Goal: Find specific page/section: Locate a particular part of the current website

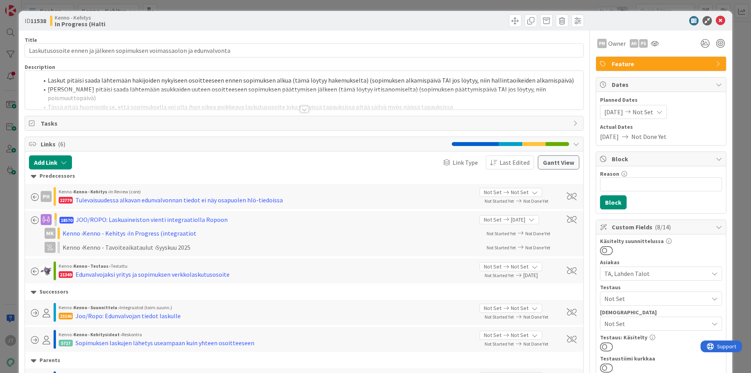
click at [302, 110] on div at bounding box center [304, 109] width 9 height 6
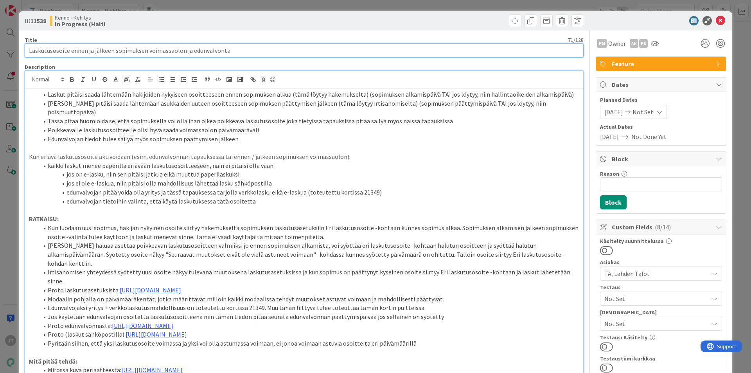
click at [164, 52] on input "Laskutusosoite ennen ja jälkeen sopimuksen voimassaolon ja edunvalvonta" at bounding box center [304, 50] width 559 height 14
drag, startPoint x: 238, startPoint y: 52, endPoint x: 0, endPoint y: 41, distance: 238.0
click at [0, 41] on div "ID 11538 Kenno - Kehitys In Progress (Halti Title 71 / 128 Laskutusosoite ennen…" at bounding box center [375, 186] width 751 height 373
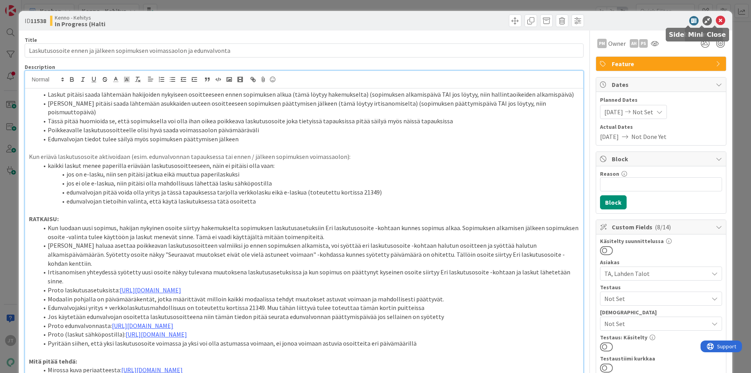
click at [716, 21] on icon at bounding box center [720, 20] width 9 height 9
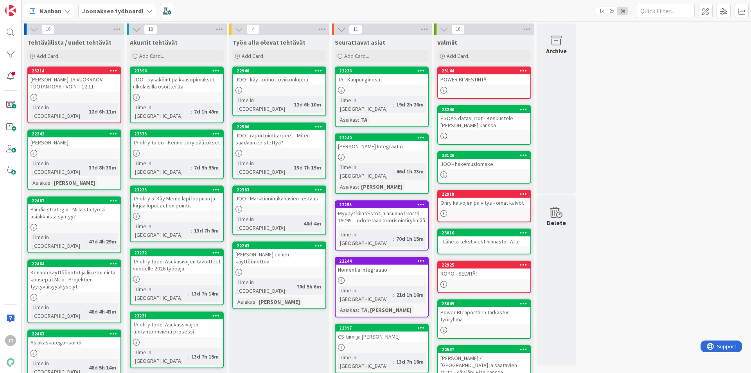
click at [192, 137] on div "TA ohry to do - Kenno Jory päätökset" at bounding box center [177, 142] width 92 height 10
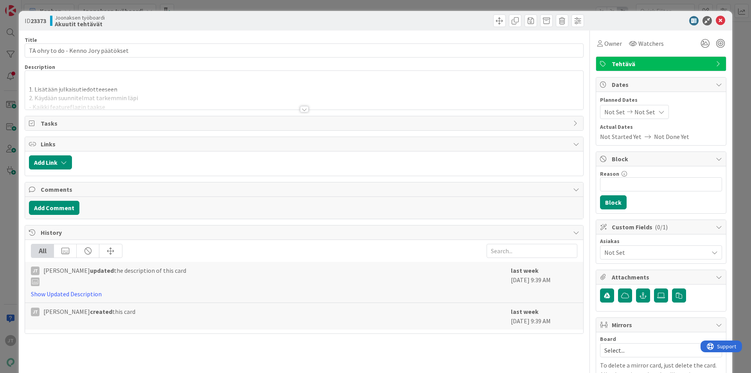
click at [302, 109] on div at bounding box center [304, 109] width 9 height 6
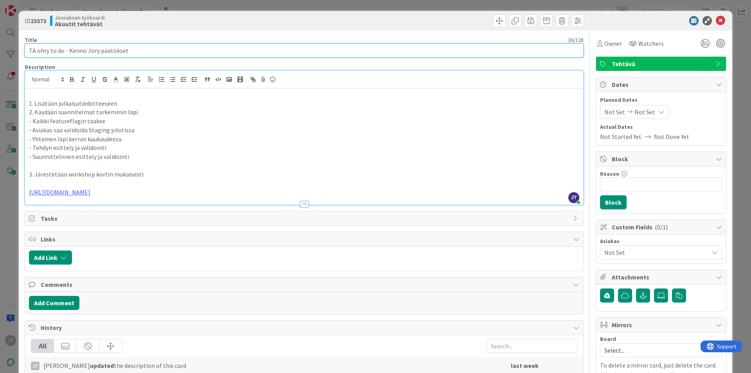
click at [161, 48] on input "TA ohry to do - Kenno Jory päätökset" at bounding box center [304, 50] width 559 height 14
type input "TA ohry to do - Kenno Jory päätökset Asukasivut ja julkaisutiedote"
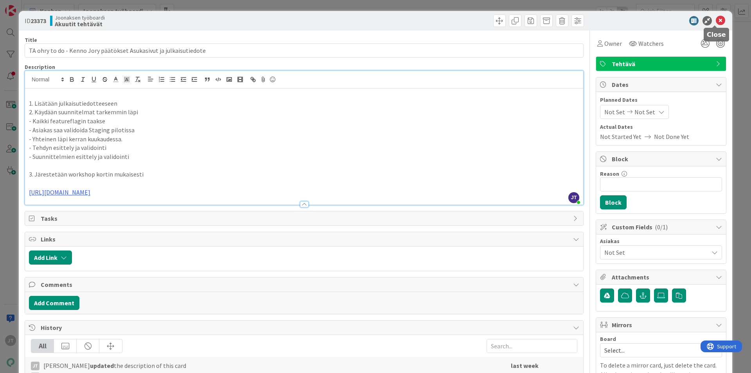
click at [716, 22] on icon at bounding box center [720, 20] width 9 height 9
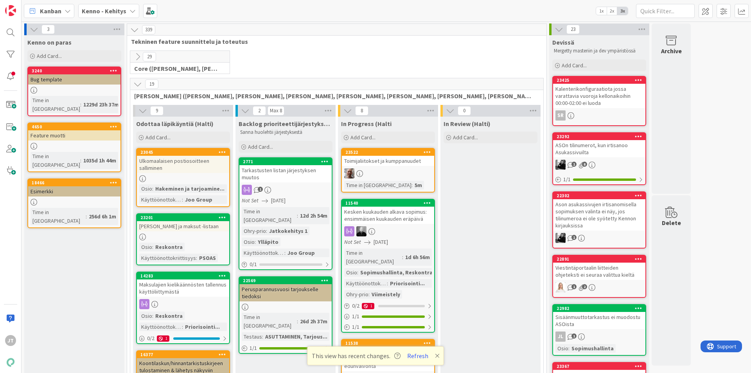
scroll to position [1236, 0]
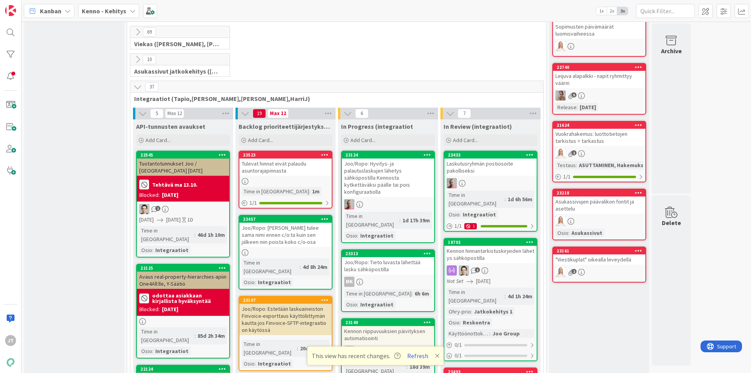
click at [125, 16] on div "Kenno - Kehitys" at bounding box center [108, 11] width 61 height 14
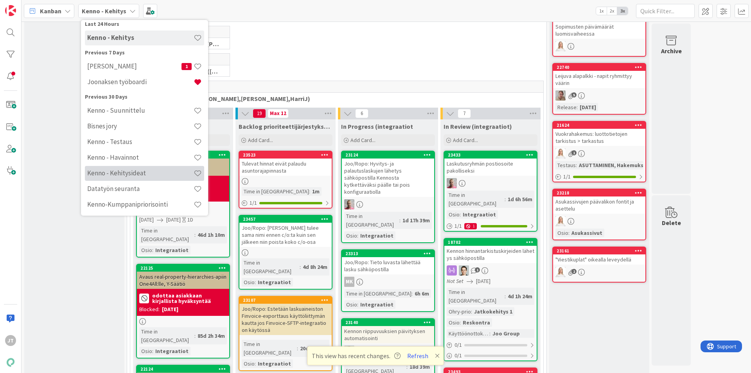
scroll to position [78, 0]
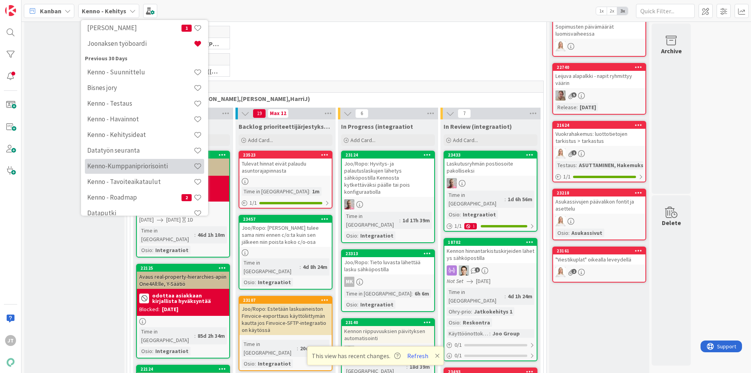
click at [145, 162] on h4 "Kenno-Kumppanipriorisointi" at bounding box center [140, 166] width 106 height 8
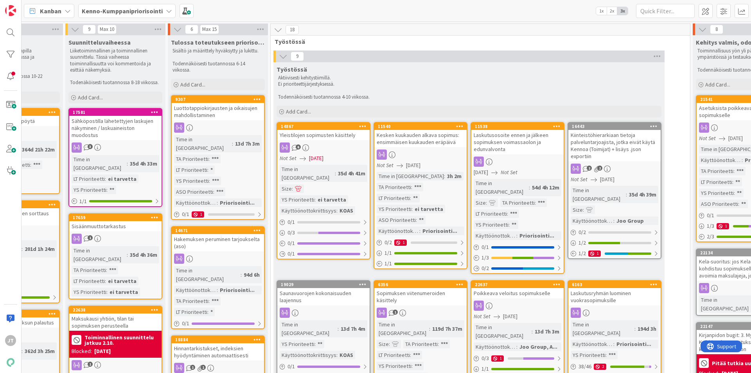
scroll to position [0, 453]
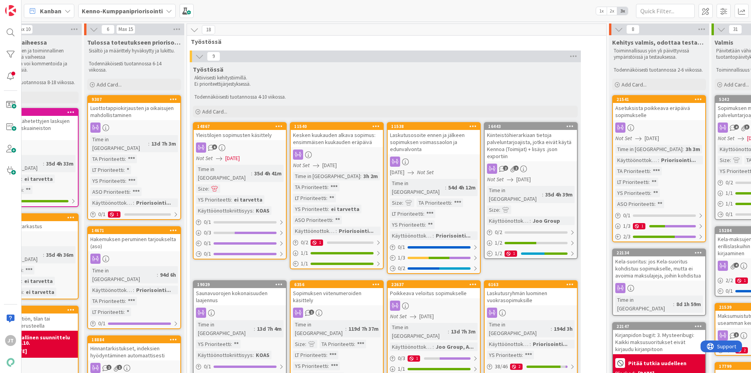
click at [419, 138] on div "Laskutusosoite ennen ja jälkeen sopimuksen voimassaolon ja edunvalvonta" at bounding box center [434, 142] width 92 height 24
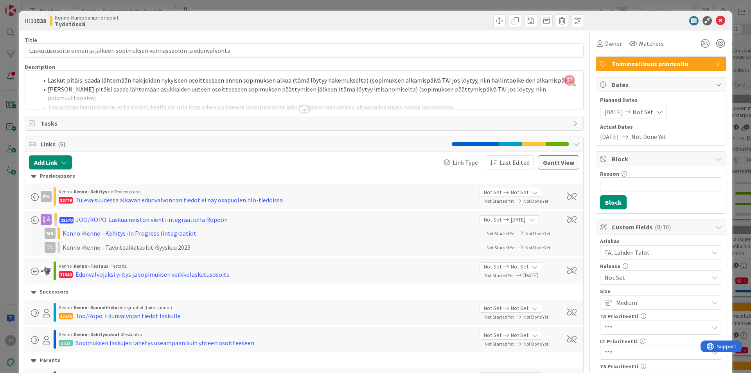
click at [302, 107] on div at bounding box center [304, 109] width 9 height 6
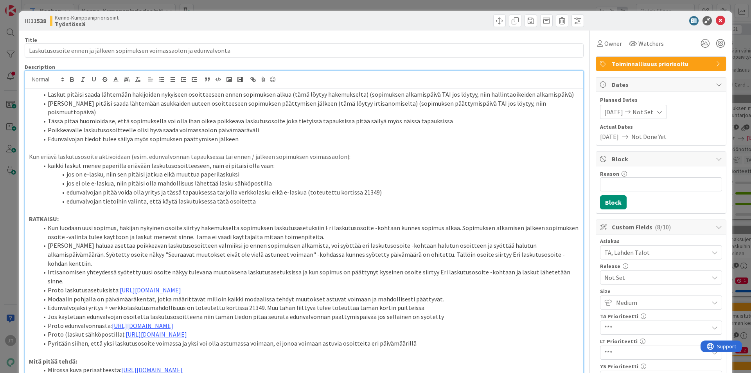
click at [717, 18] on icon at bounding box center [720, 20] width 9 height 9
